Goal: Find specific page/section: Find specific page/section

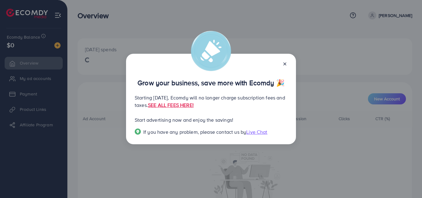
click at [285, 63] on line at bounding box center [284, 64] width 2 height 2
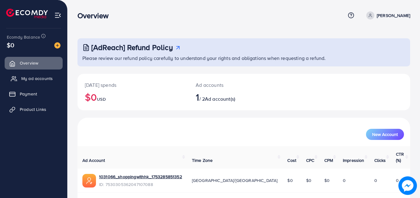
click at [41, 78] on span "My ad accounts" at bounding box center [36, 78] width 31 height 6
click at [30, 79] on span "My ad accounts" at bounding box center [36, 78] width 31 height 6
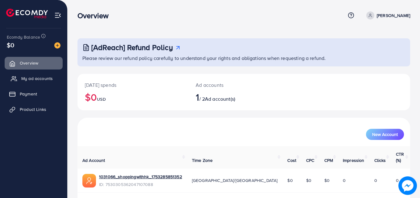
click at [30, 79] on span "My ad accounts" at bounding box center [36, 78] width 31 height 6
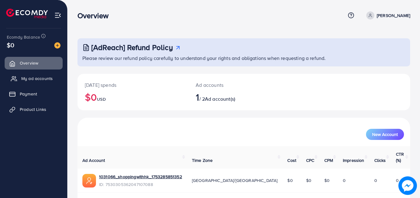
click at [30, 79] on span "My ad accounts" at bounding box center [36, 78] width 31 height 6
click at [19, 79] on link "My ad accounts" at bounding box center [34, 78] width 58 height 12
